Goal: Task Accomplishment & Management: Complete application form

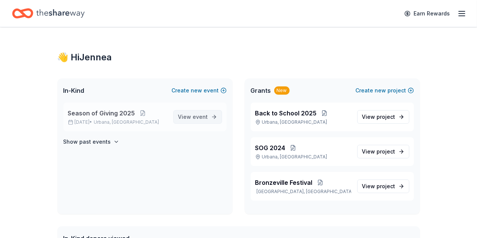
click at [218, 121] on link "View event" at bounding box center [197, 117] width 49 height 14
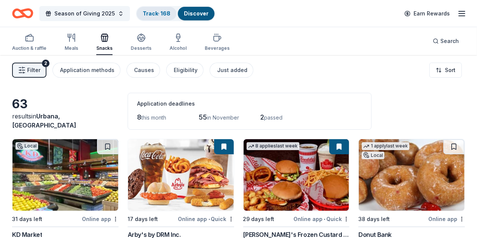
click at [162, 12] on link "Track · 168" at bounding box center [157, 13] width 28 height 6
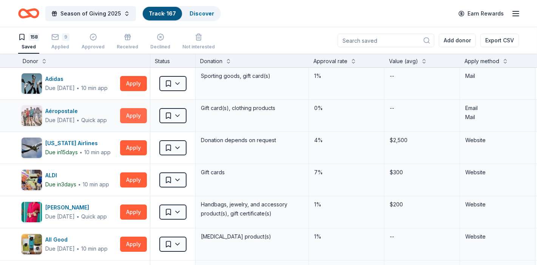
click at [126, 117] on button "Apply" at bounding box center [133, 115] width 27 height 15
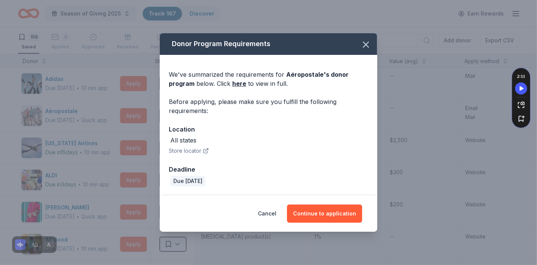
click at [235, 84] on link "here" at bounding box center [239, 83] width 14 height 9
click at [238, 84] on link "here" at bounding box center [239, 83] width 14 height 9
click at [303, 218] on button "Continue to application" at bounding box center [324, 213] width 75 height 18
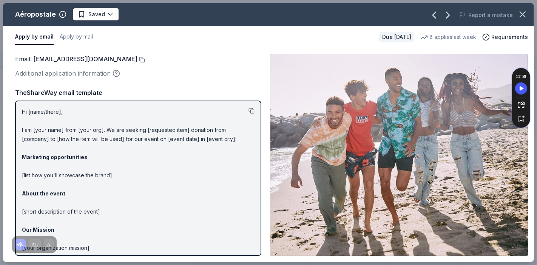
click at [249, 109] on button at bounding box center [252, 111] width 6 height 6
click at [145, 61] on button at bounding box center [142, 60] width 8 height 6
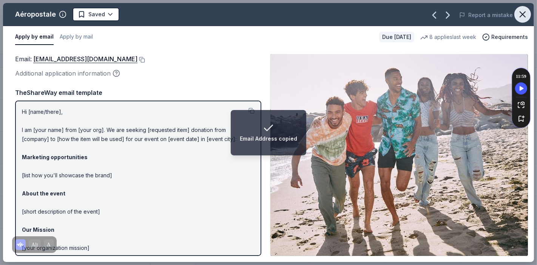
click at [477, 15] on icon "button" at bounding box center [522, 14] width 5 height 5
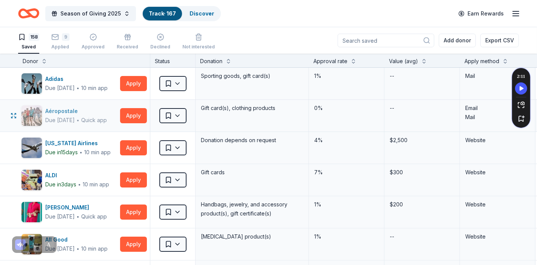
click at [58, 113] on div "Aéropostale" at bounding box center [76, 111] width 62 height 9
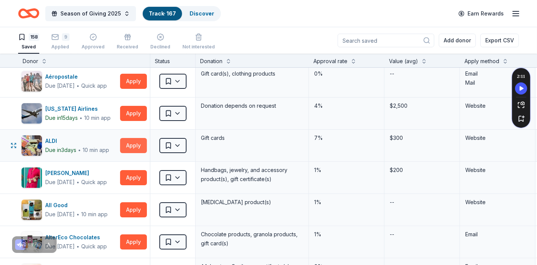
scroll to position [42, 0]
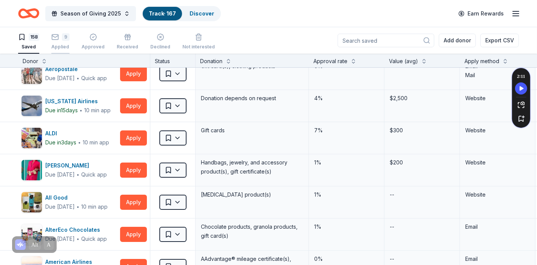
click at [56, 44] on div "Applied" at bounding box center [60, 47] width 18 height 6
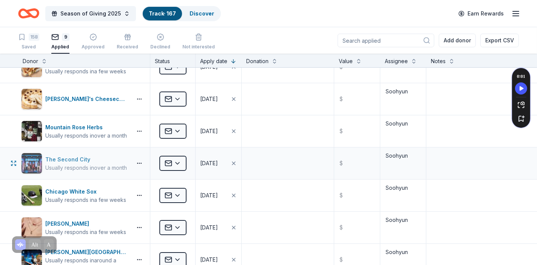
scroll to position [42, 0]
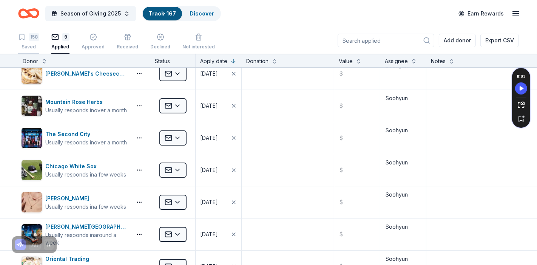
click at [29, 45] on div "Saved" at bounding box center [28, 47] width 21 height 6
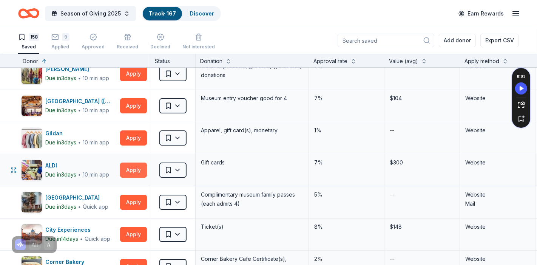
click at [127, 169] on button "Apply" at bounding box center [133, 169] width 27 height 15
click at [55, 161] on div "ALDI" at bounding box center [77, 165] width 64 height 9
click at [97, 14] on span "Season of Giving 2025" at bounding box center [90, 13] width 60 height 9
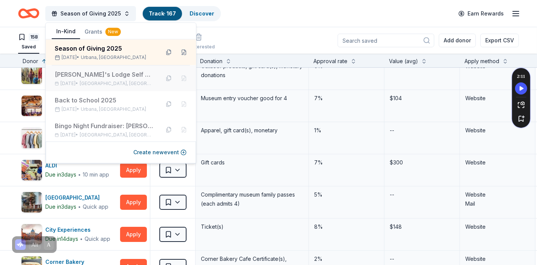
scroll to position [42, 0]
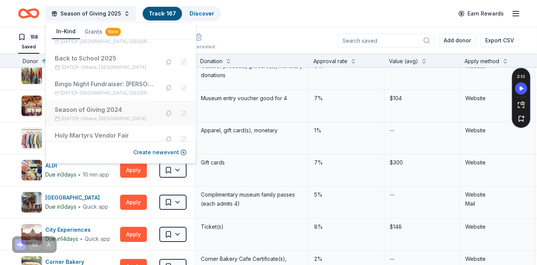
click at [107, 108] on div "Season of Giving 2024" at bounding box center [104, 109] width 99 height 9
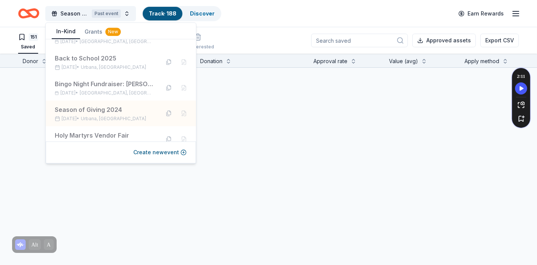
click at [237, 19] on div "Season of Giving 2024 Past event Track · 188 Discover Earn Rewards" at bounding box center [268, 14] width 501 height 18
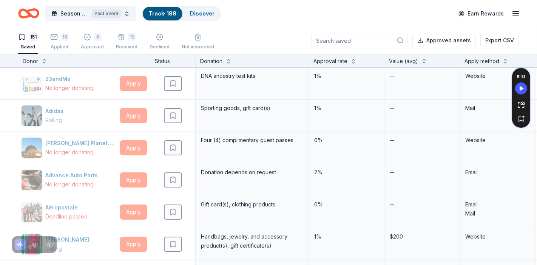
click at [155, 14] on link "Track · 188" at bounding box center [163, 13] width 28 height 6
click at [124, 39] on div "10" at bounding box center [127, 37] width 22 height 8
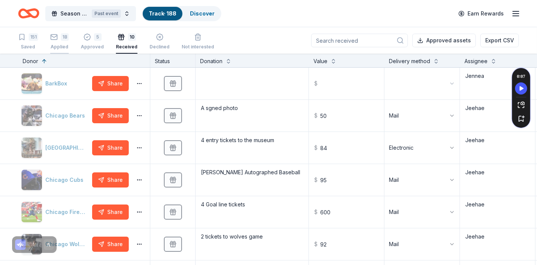
click at [62, 43] on div "18 Applied" at bounding box center [59, 41] width 19 height 17
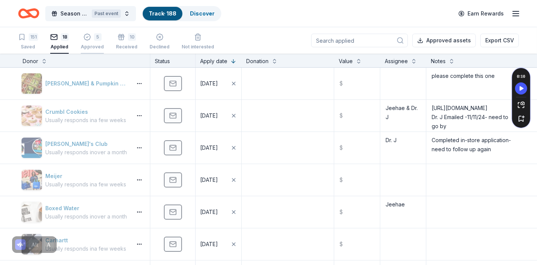
click at [82, 39] on div "5" at bounding box center [92, 37] width 23 height 8
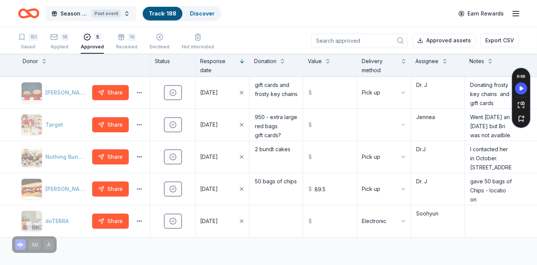
click at [87, 13] on span "Season of Giving 2024" at bounding box center [74, 13] width 28 height 9
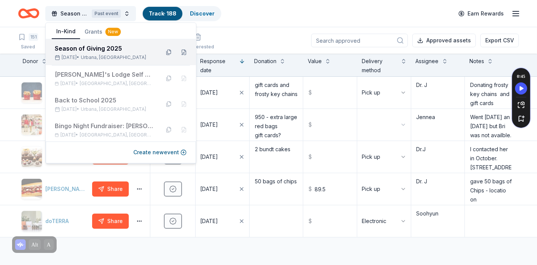
click at [116, 57] on span "Urbana, IL" at bounding box center [113, 57] width 65 height 6
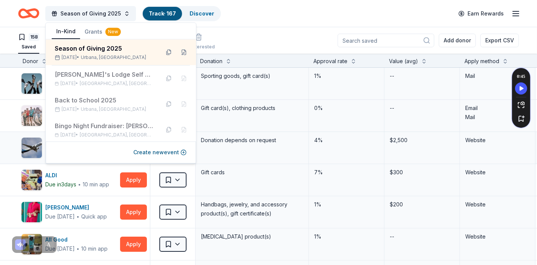
click at [123, 51] on div "Season of Giving 2025" at bounding box center [104, 48] width 99 height 9
click at [98, 49] on div "Season of Giving 2025" at bounding box center [104, 48] width 99 height 9
click at [275, 26] on div "Season of Giving 2025 Track · 167 Discover Earn Rewards" at bounding box center [268, 13] width 537 height 27
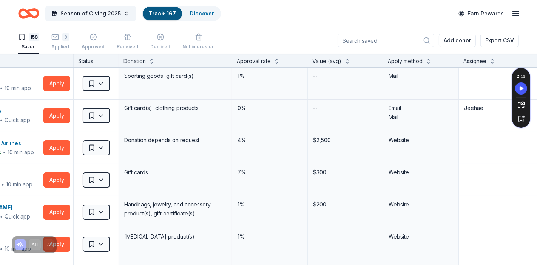
scroll to position [0, 97]
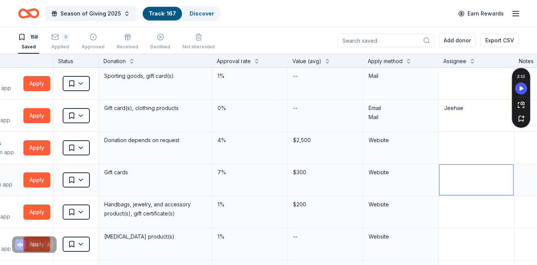
click at [466, 184] on textarea at bounding box center [477, 180] width 74 height 30
type textarea "Jeehae"
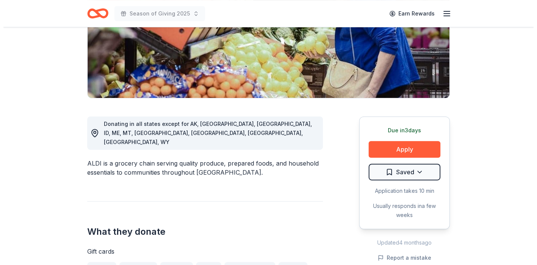
scroll to position [168, 0]
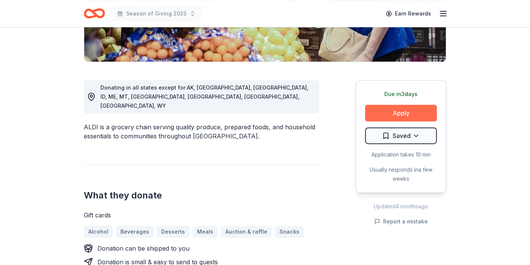
click at [413, 113] on button "Apply" at bounding box center [401, 113] width 72 height 17
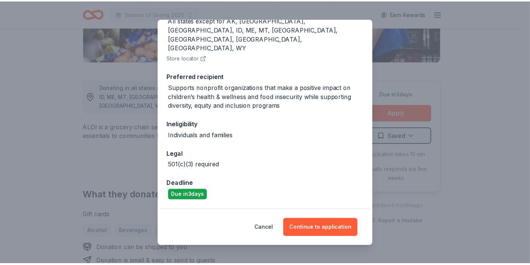
scroll to position [107, 0]
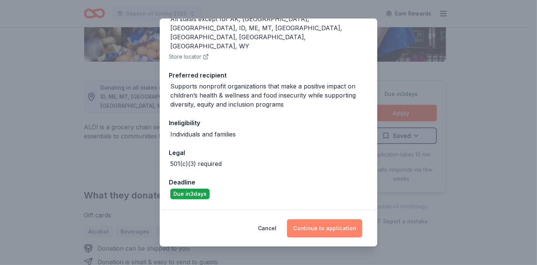
click at [321, 230] on button "Continue to application" at bounding box center [324, 228] width 75 height 18
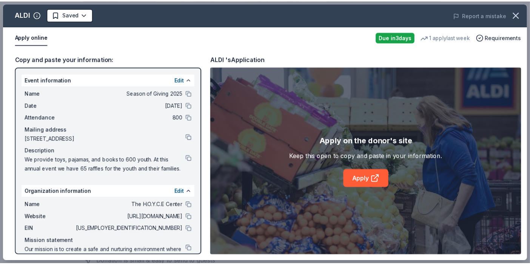
scroll to position [35, 0]
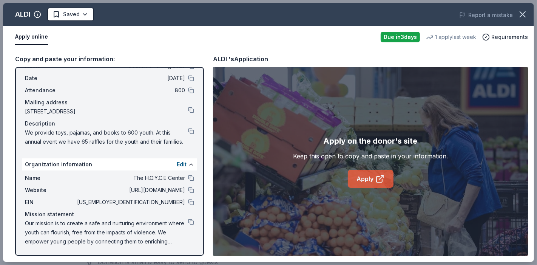
click at [384, 176] on icon at bounding box center [380, 178] width 9 height 9
click at [384, 177] on icon at bounding box center [380, 178] width 9 height 9
click at [518, 13] on icon "button" at bounding box center [523, 14] width 11 height 11
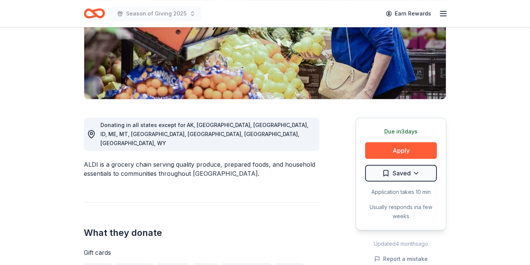
scroll to position [84, 0]
